Goal: Task Accomplishment & Management: Complete application form

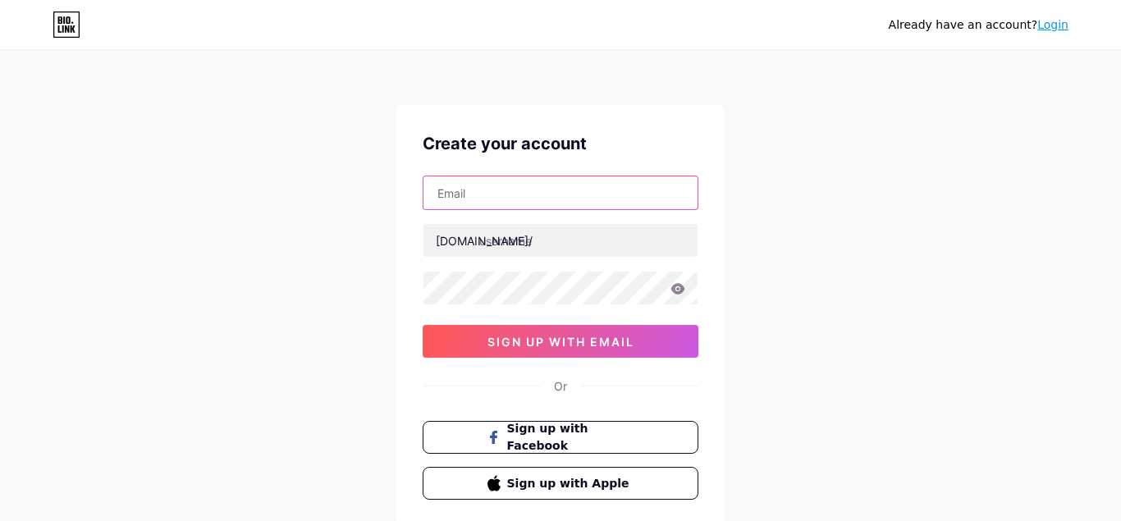
click at [520, 202] on input "text" at bounding box center [561, 192] width 274 height 33
paste input "[EMAIL_ADDRESS][DOMAIN_NAME]"
type input "[EMAIL_ADDRESS][DOMAIN_NAME]"
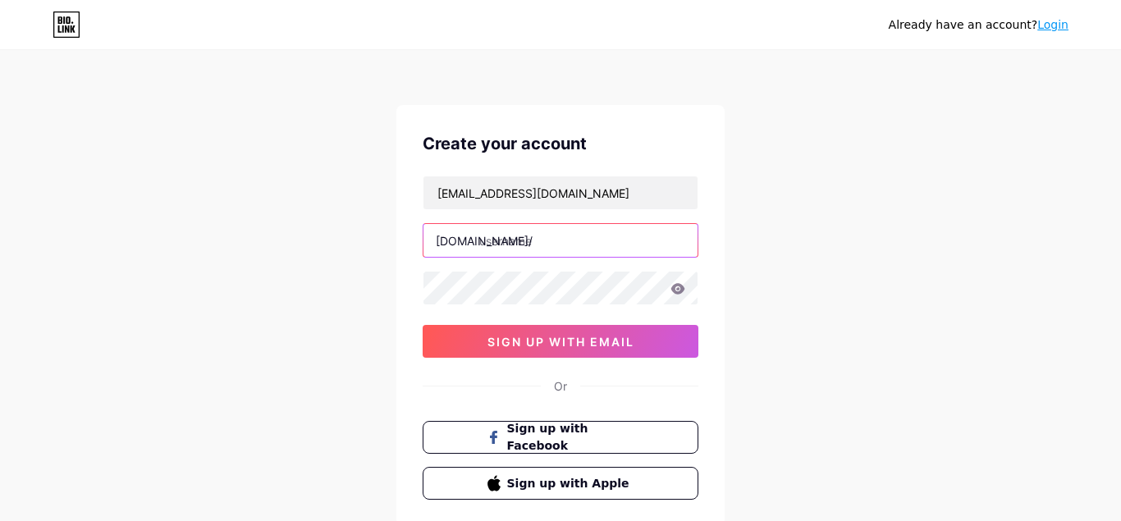
click at [544, 253] on input "text" at bounding box center [561, 240] width 274 height 33
paste input "neuroquiet"
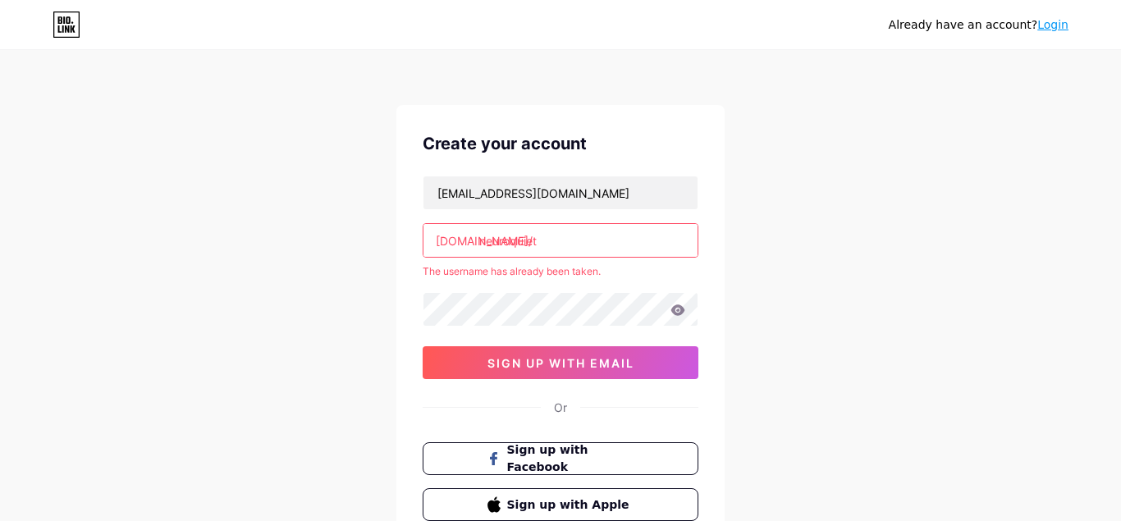
click at [556, 248] on input "neuroquiet" at bounding box center [561, 240] width 274 height 33
click at [583, 240] on input "neuroquiet" at bounding box center [561, 240] width 274 height 33
paste input "reviews"
type input "neuroquietreviews"
click at [342, 330] on div "Already have an account? Login Create your account [EMAIL_ADDRESS][DOMAIN_NAME]…" at bounding box center [560, 324] width 1121 height 649
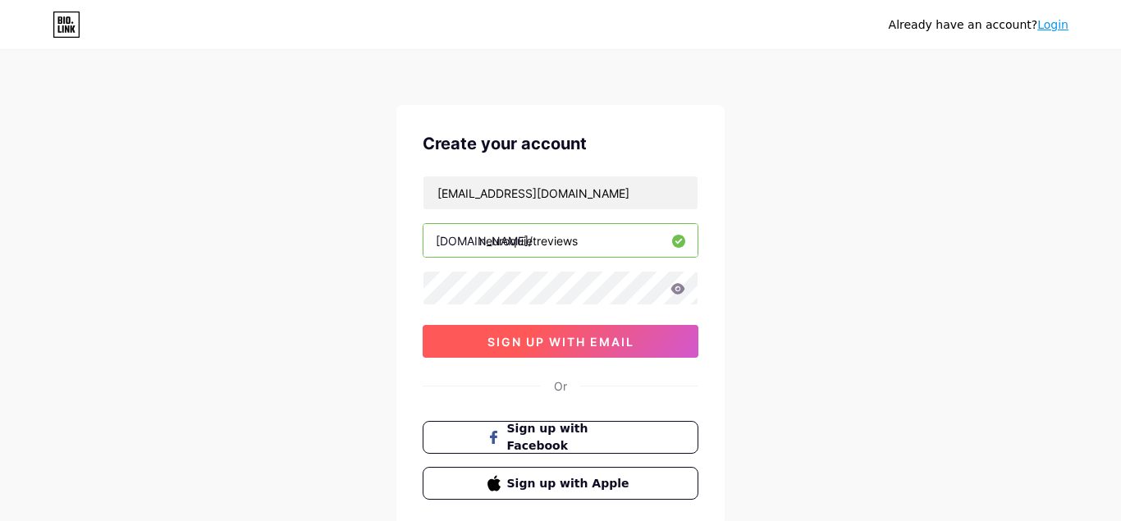
click at [544, 333] on button "sign up with email" at bounding box center [561, 341] width 276 height 33
